Goal: Check status: Check status

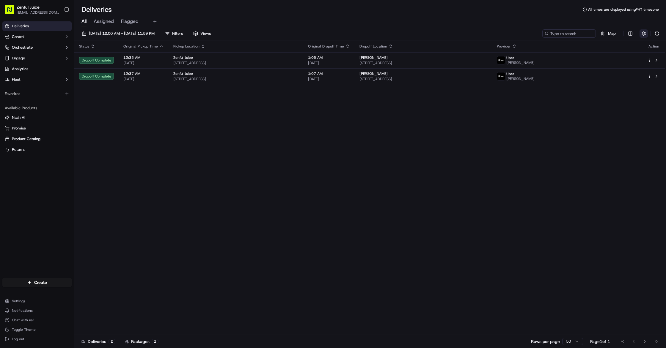
click at [644, 31] on button "button" at bounding box center [643, 33] width 8 height 8
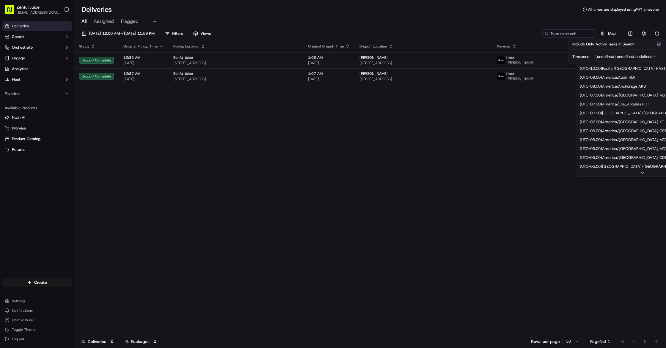
click at [635, 59] on html "Zenful Juice [EMAIL_ADDRESS][DOMAIN_NAME] Toggle Sidebar Deliveries Control Orc…" at bounding box center [333, 174] width 666 height 348
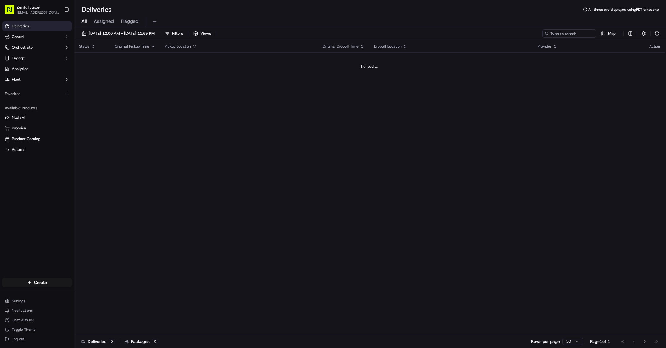
click at [111, 28] on div "09/16/2025 12:00 AM - 09/16/2025 11:59 PM Filters Views Map Status Original Pic…" at bounding box center [369, 188] width 591 height 322
click at [112, 33] on span "[DATE] 12:00 AM - [DATE] 11:59 PM" at bounding box center [122, 33] width 66 height 5
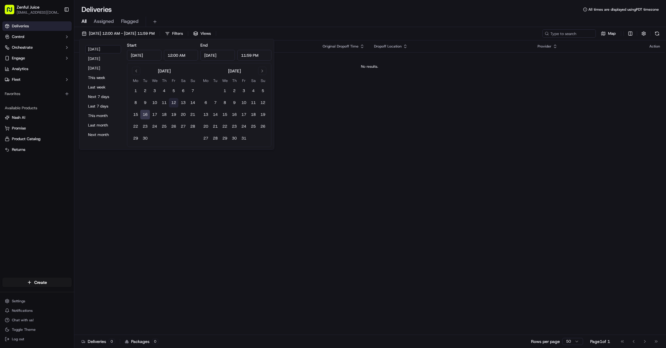
click at [176, 102] on button "12" at bounding box center [174, 103] width 10 height 10
type input "Sep 12, 2025"
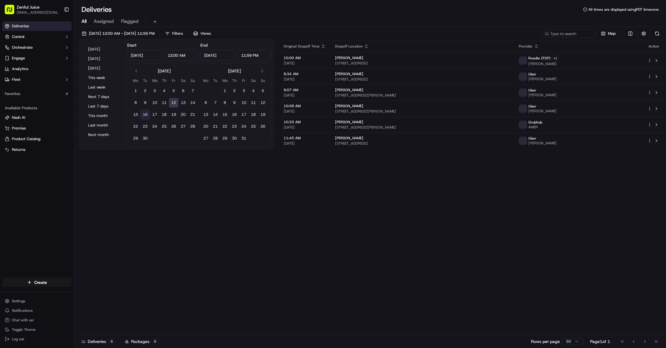
click at [176, 102] on button "12" at bounding box center [174, 103] width 10 height 10
drag, startPoint x: 192, startPoint y: 215, endPoint x: 193, endPoint y: 211, distance: 4.2
click at [192, 215] on div "Status Original Pickup Time Pickup Location Original Dropoff Time Dropoff Locat…" at bounding box center [369, 187] width 590 height 295
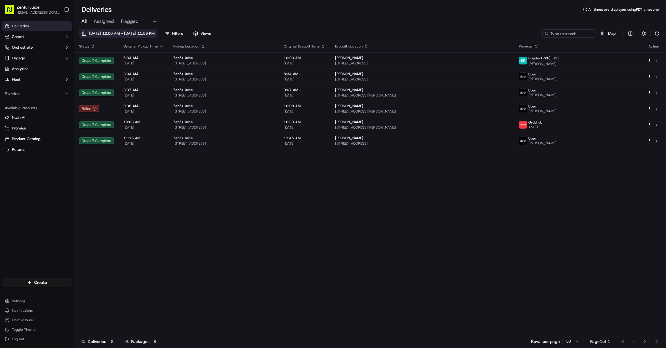
click at [135, 33] on span "09/12/2025 12:00 AM - 09/12/2025 11:59 PM" at bounding box center [122, 33] width 66 height 5
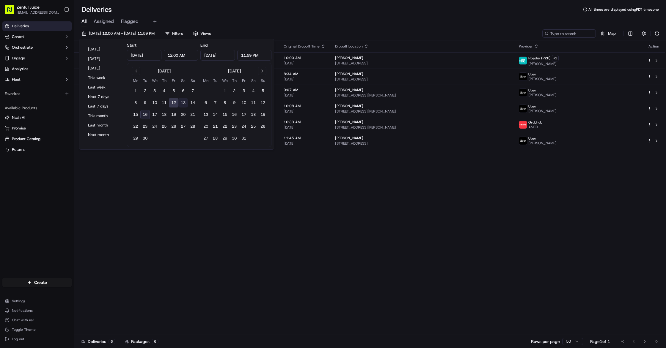
click at [182, 105] on button "13" at bounding box center [183, 103] width 10 height 10
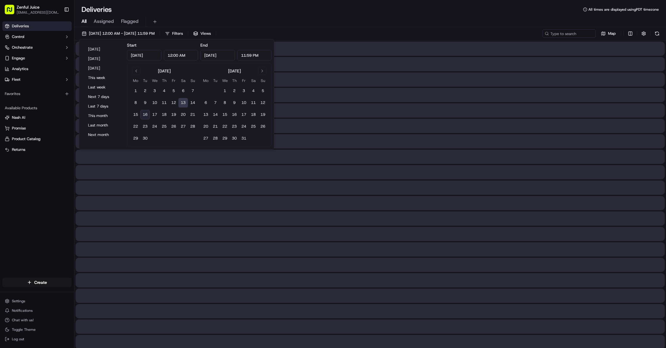
type input "Sep 13, 2025"
click at [182, 105] on button "13" at bounding box center [183, 103] width 10 height 10
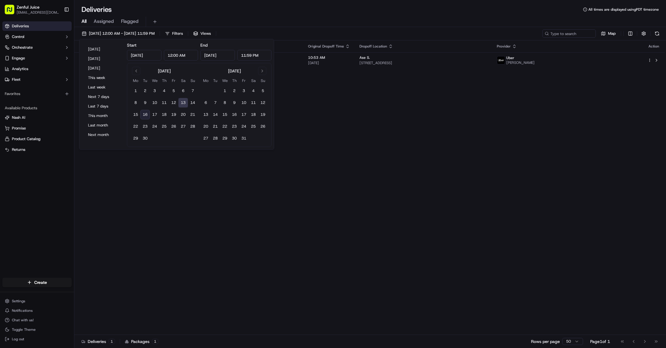
click at [321, 239] on div "Status Original Pickup Time Pickup Location Original Dropoff Time Dropoff Locat…" at bounding box center [369, 187] width 590 height 295
